Goal: Information Seeking & Learning: Learn about a topic

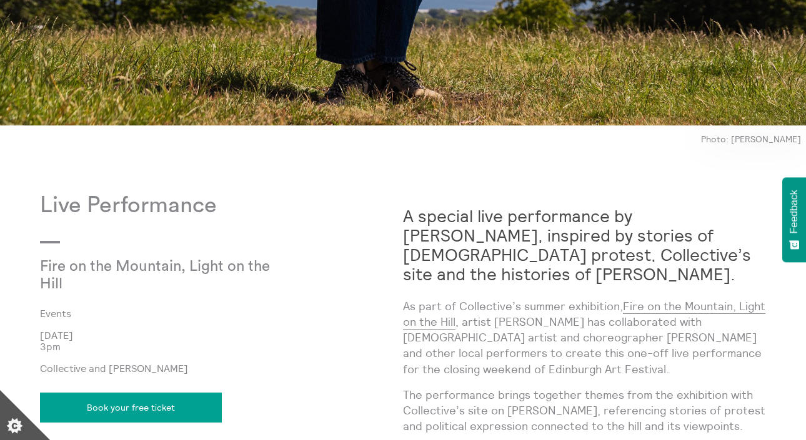
scroll to position [982, 0]
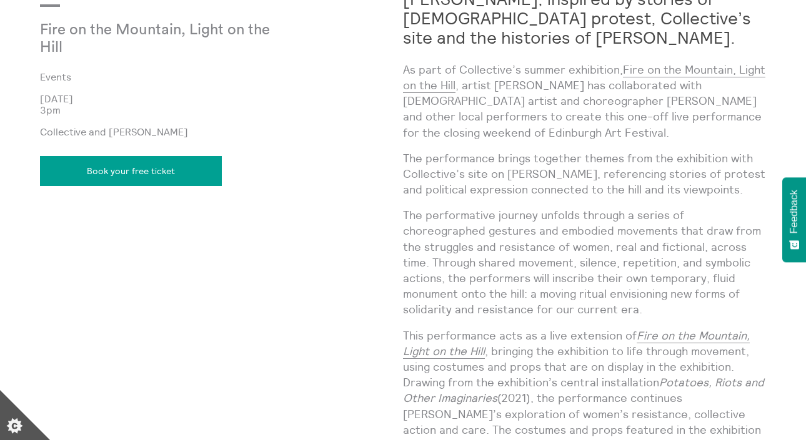
click at [587, 123] on p "As part of Collective’s summer exhibition, Fire on the Mountain, Light on the H…" at bounding box center [584, 101] width 363 height 79
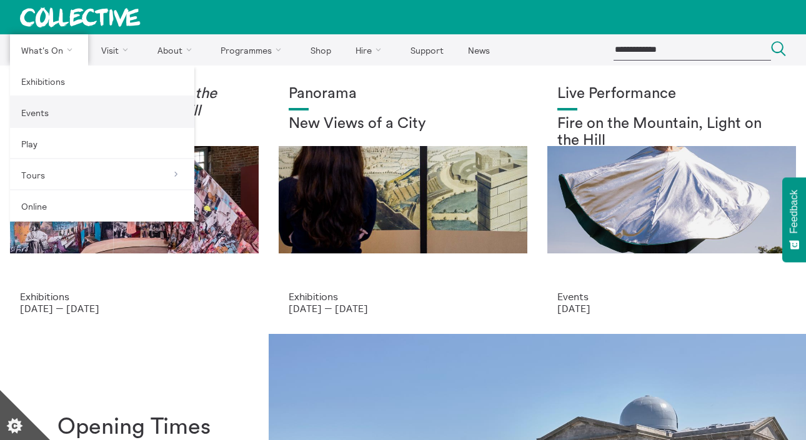
click at [71, 119] on link "Events" at bounding box center [102, 112] width 184 height 31
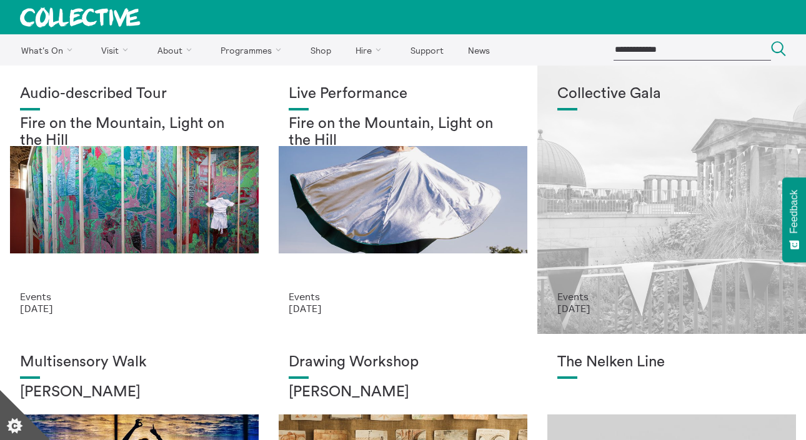
click at [610, 177] on div "Collective Gala" at bounding box center [671, 189] width 229 height 206
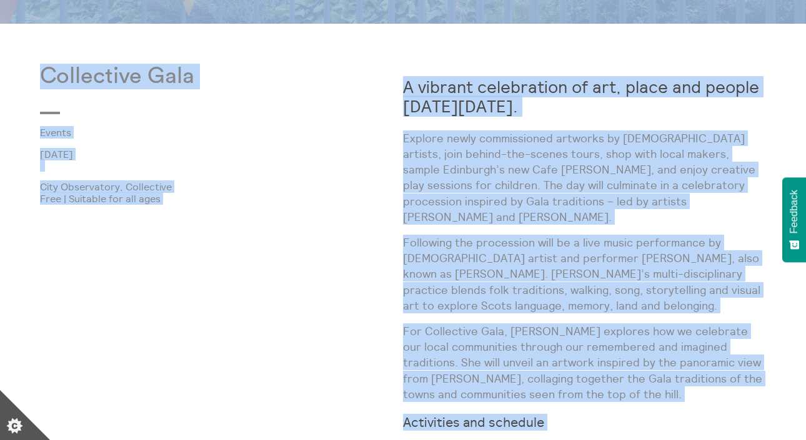
scroll to position [551, 0]
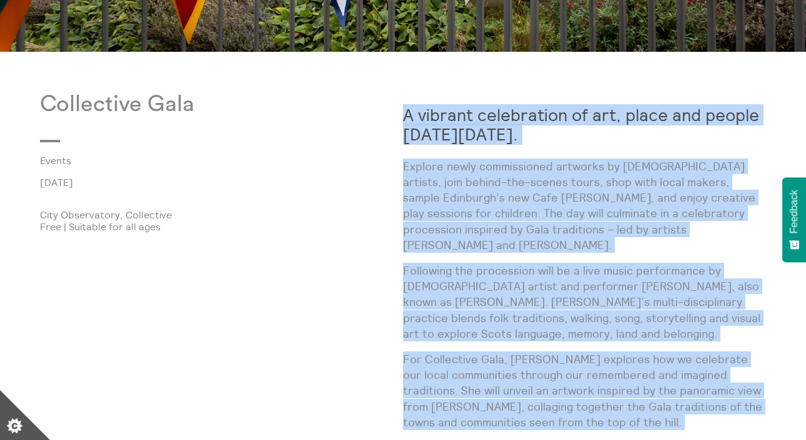
drag, startPoint x: 517, startPoint y: 297, endPoint x: 407, endPoint y: 117, distance: 210.9
copy div "A vibrant celebration of art, place and people on Sunday 7 September 2025. Expl…"
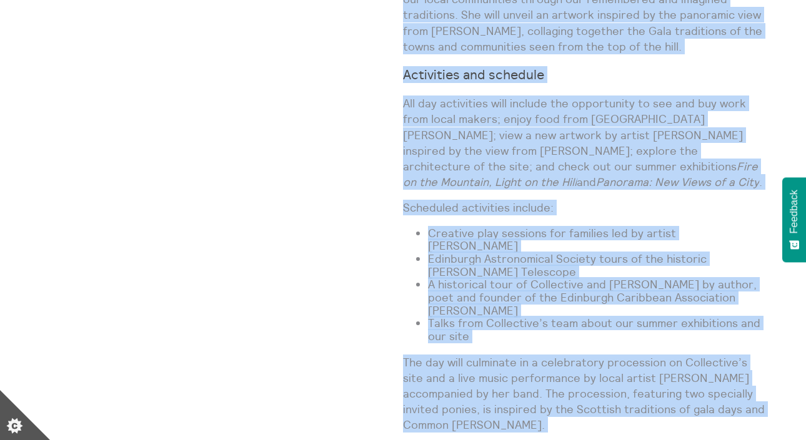
scroll to position [1227, 0]
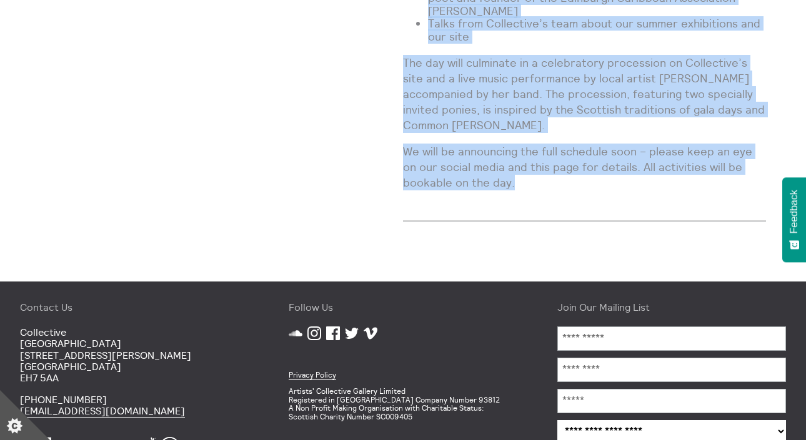
drag, startPoint x: 404, startPoint y: 94, endPoint x: 521, endPoint y: 103, distance: 117.8
copy div "A vibrant celebration of art, place and people on Sunday 7 September 2025. Expl…"
